Goal: Find specific page/section: Find specific page/section

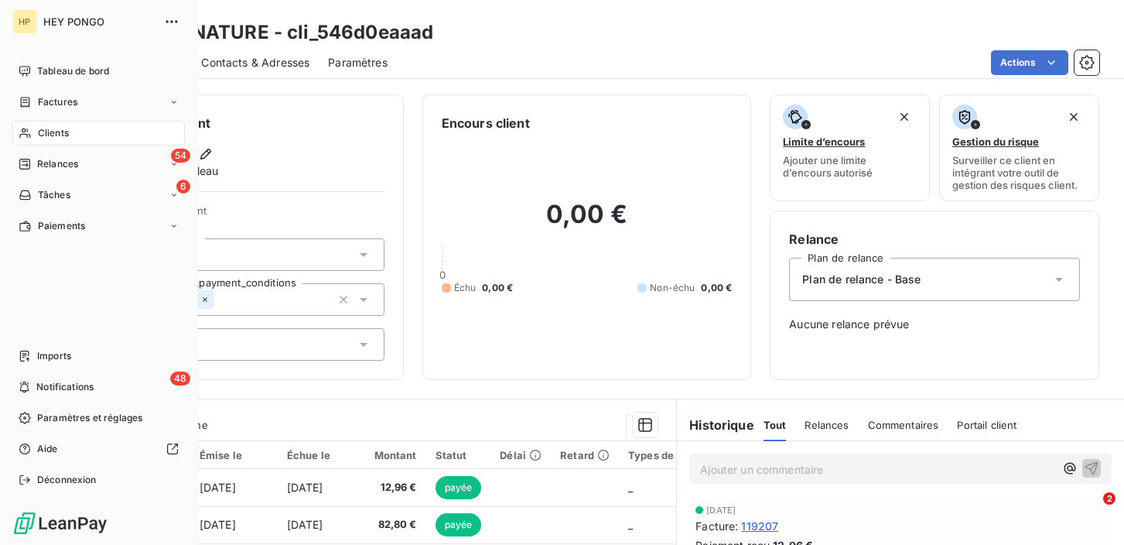
click at [39, 137] on span "Clients" at bounding box center [53, 133] width 31 height 14
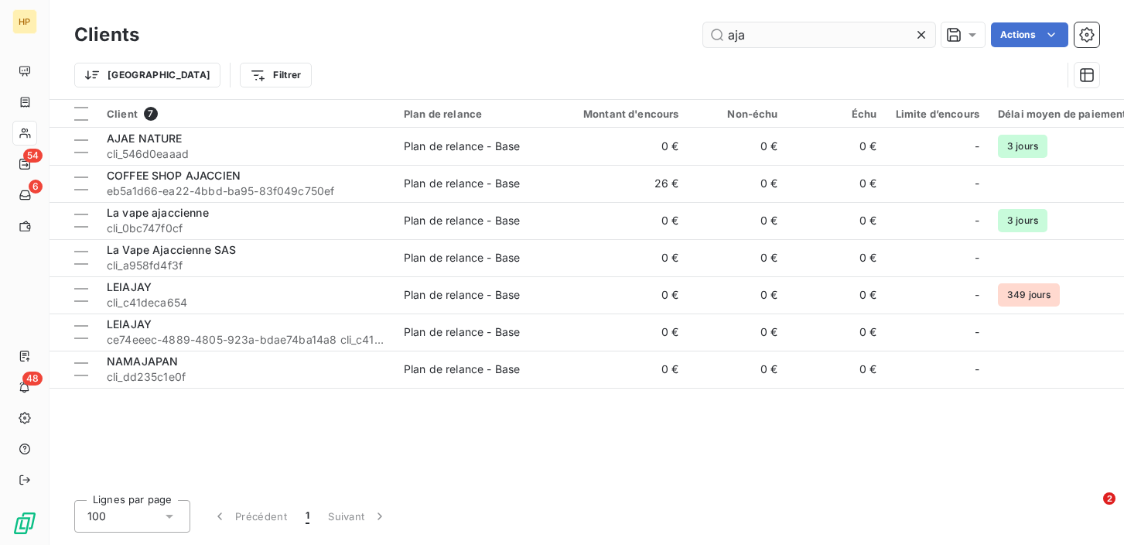
click at [755, 31] on input "aja" at bounding box center [819, 34] width 232 height 25
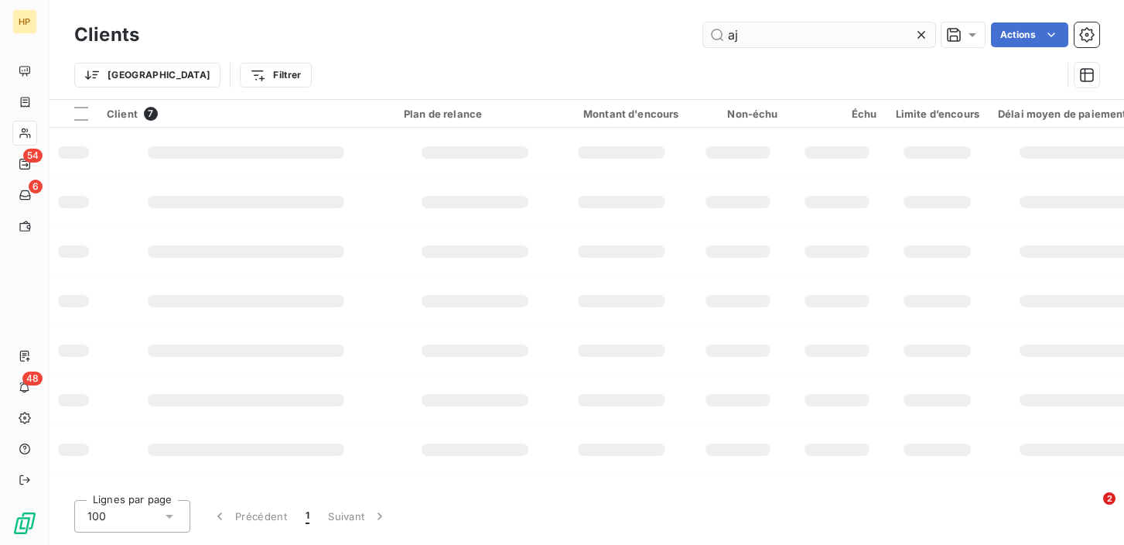
type input "a"
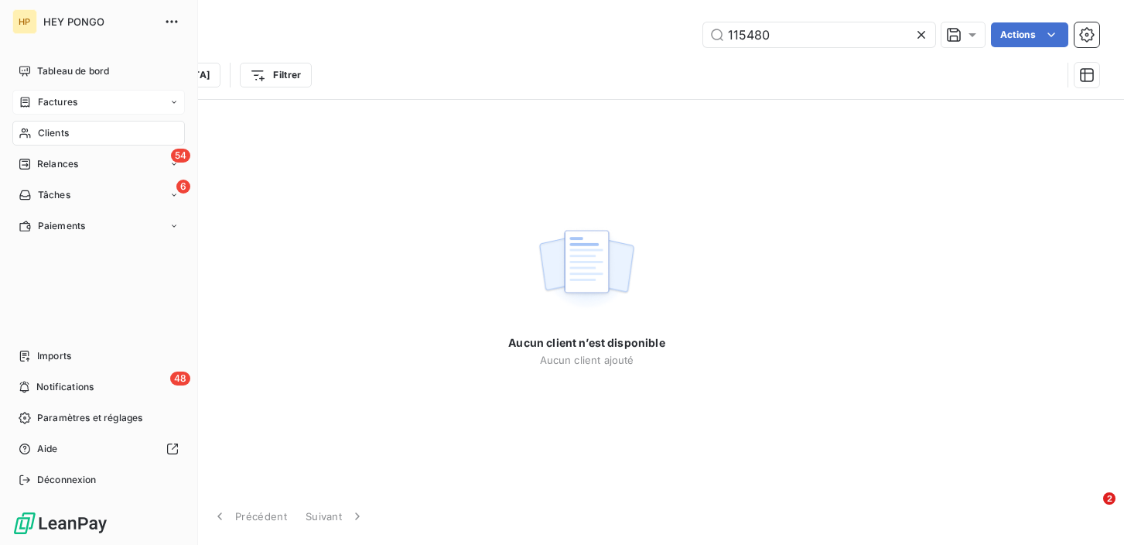
type input "115480"
click at [29, 97] on icon at bounding box center [25, 102] width 13 height 12
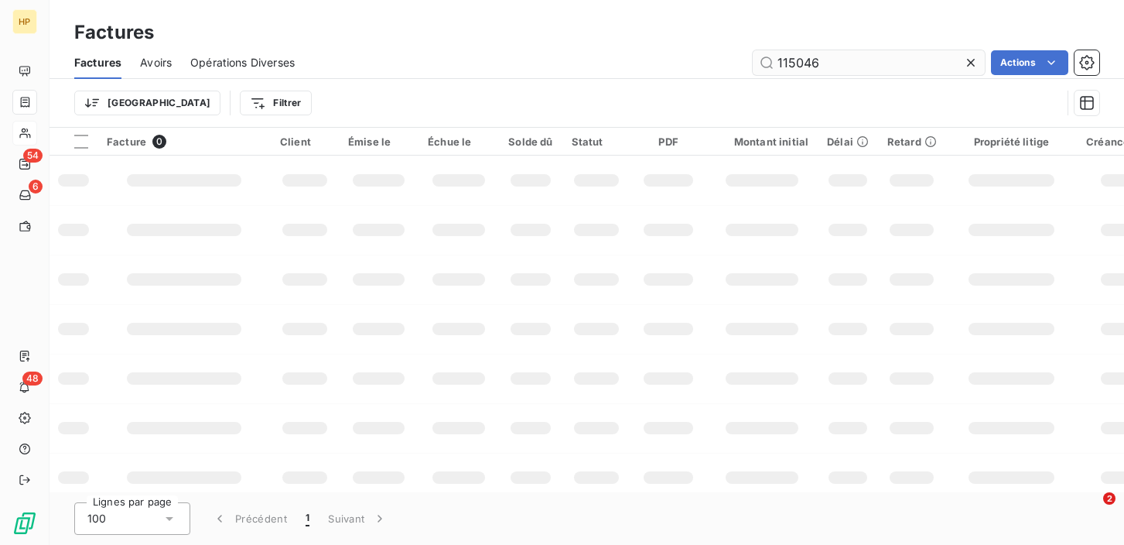
drag, startPoint x: 829, startPoint y: 62, endPoint x: 777, endPoint y: 60, distance: 52.7
click at [777, 60] on input "115046" at bounding box center [869, 62] width 232 height 25
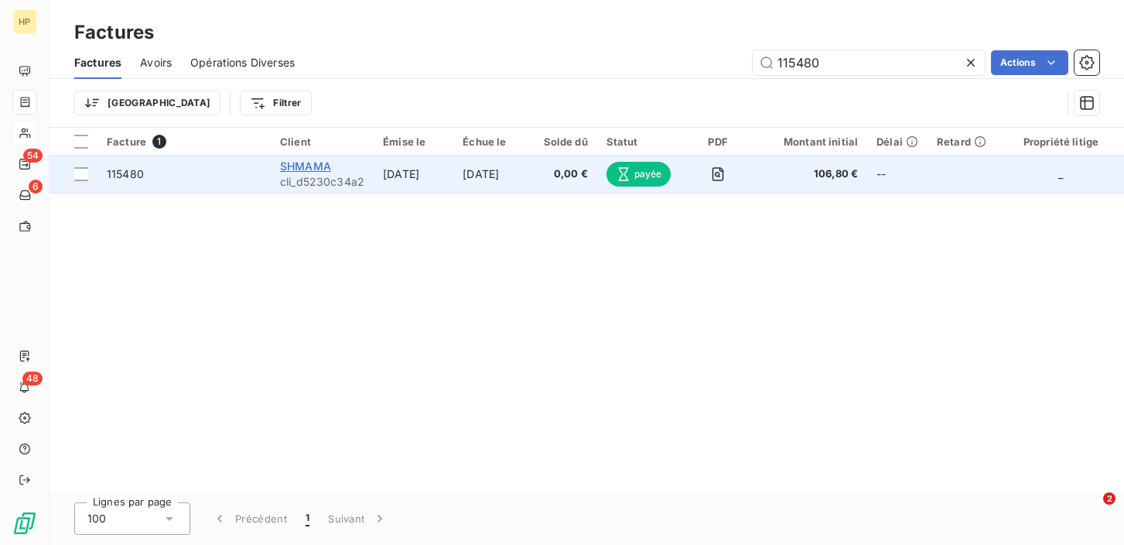
type input "115480"
click at [309, 166] on span "SHMAMA" at bounding box center [305, 165] width 51 height 13
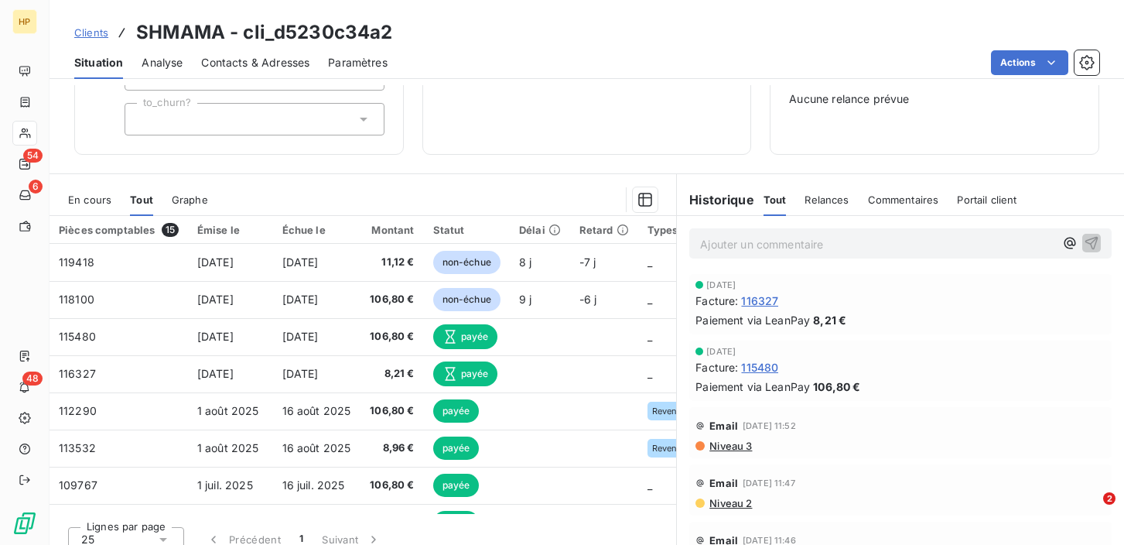
scroll to position [238, 0]
